Goal: Task Accomplishment & Management: Manage account settings

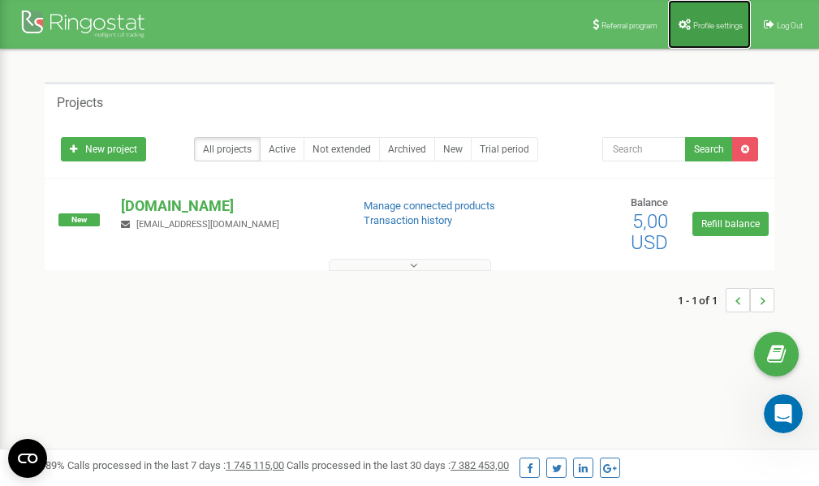
click at [707, 28] on span "Profile settings" at bounding box center [718, 25] width 50 height 9
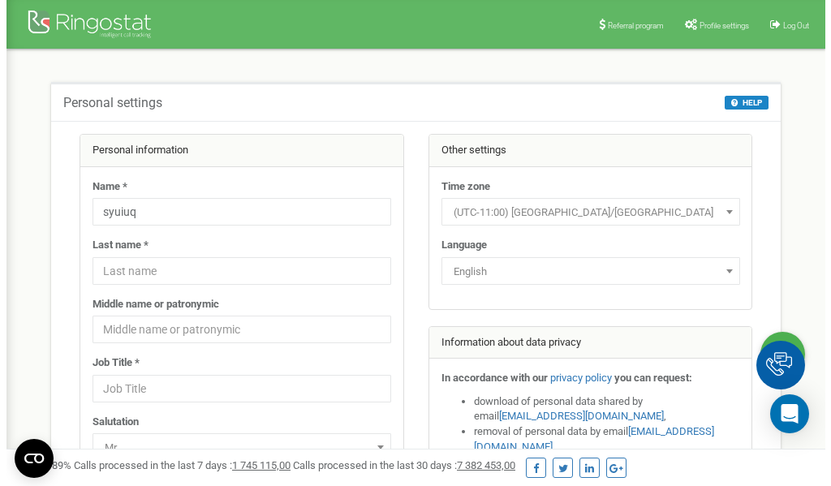
scroll to position [81, 0]
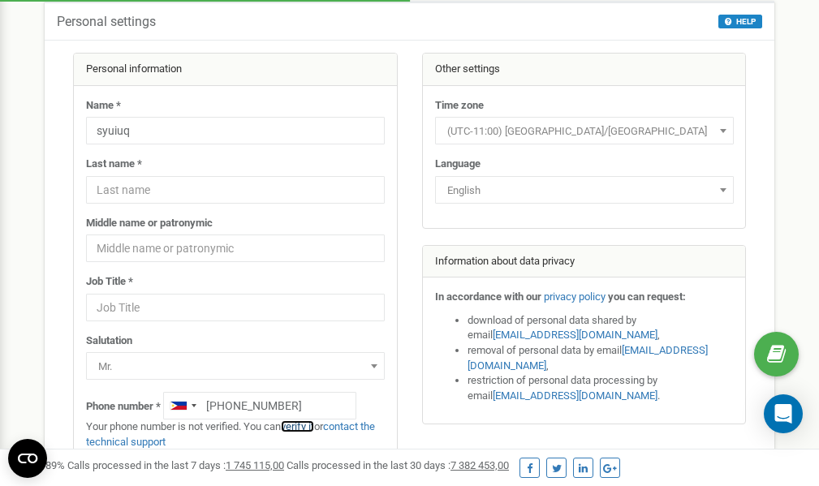
click at [304, 427] on link "verify it" at bounding box center [297, 426] width 33 height 12
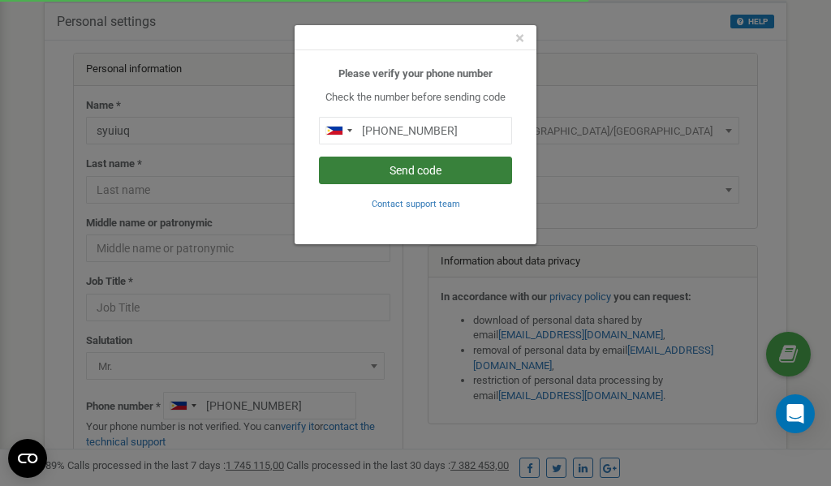
click at [454, 172] on button "Send code" at bounding box center [415, 171] width 193 height 28
